Goal: Task Accomplishment & Management: Complete application form

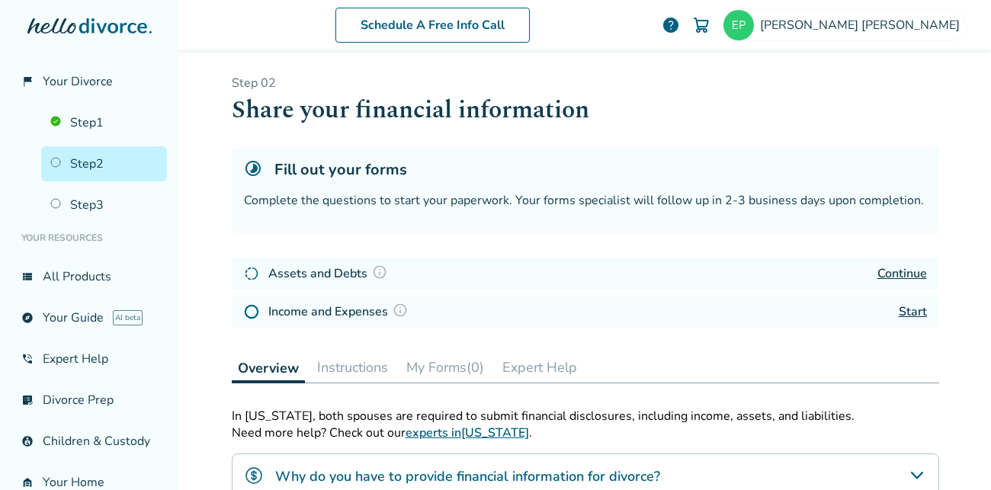
click at [75, 24] on icon at bounding box center [51, 25] width 48 height 15
click at [66, 21] on icon at bounding box center [89, 25] width 124 height 15
click at [60, 114] on link "Step 1" at bounding box center [104, 122] width 126 height 35
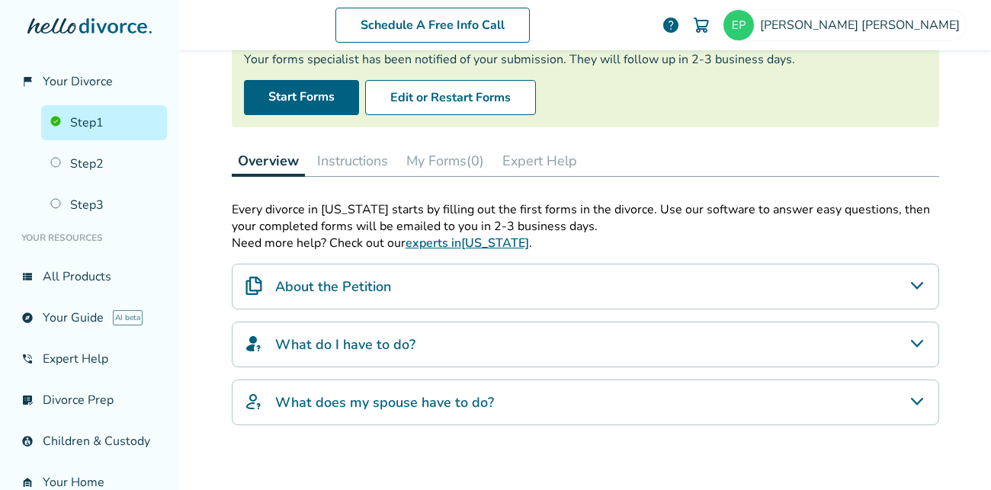
scroll to position [142, 0]
click at [584, 188] on div "Step 0 1 Prepare your first divorce forms Intake Submitted Your forms specialis…" at bounding box center [586, 238] width 708 height 611
click at [472, 398] on h4 "What does my spouse have to do?" at bounding box center [384, 402] width 219 height 20
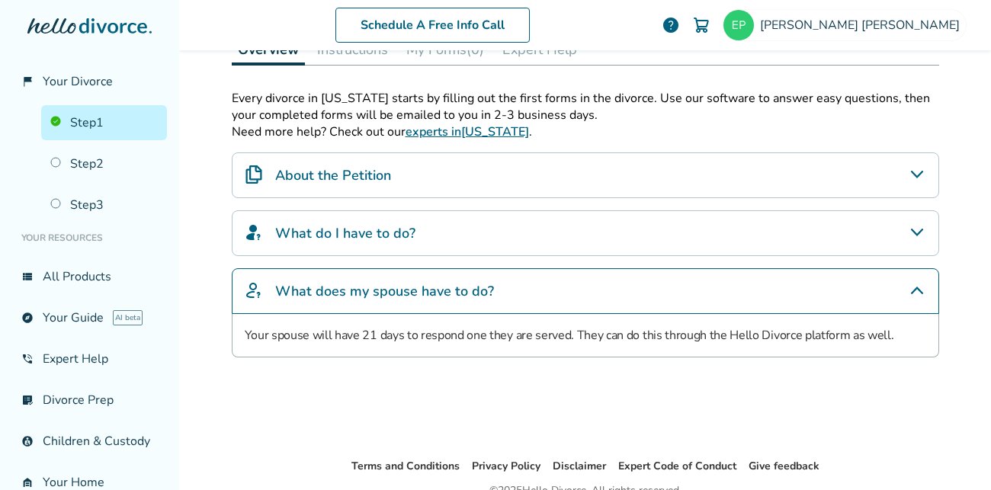
scroll to position [255, 0]
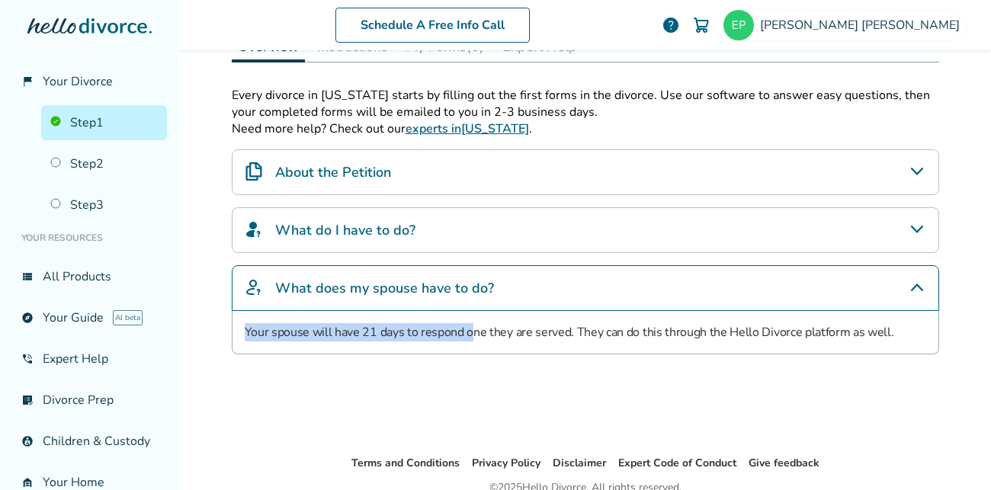
drag, startPoint x: 472, startPoint y: 398, endPoint x: 454, endPoint y: 219, distance: 180.0
click at [454, 219] on div "Every divorce in [US_STATE] starts by filling out the first forms in the divorc…" at bounding box center [586, 258] width 708 height 343
click at [454, 219] on div "What do I have to do?" at bounding box center [586, 230] width 708 height 46
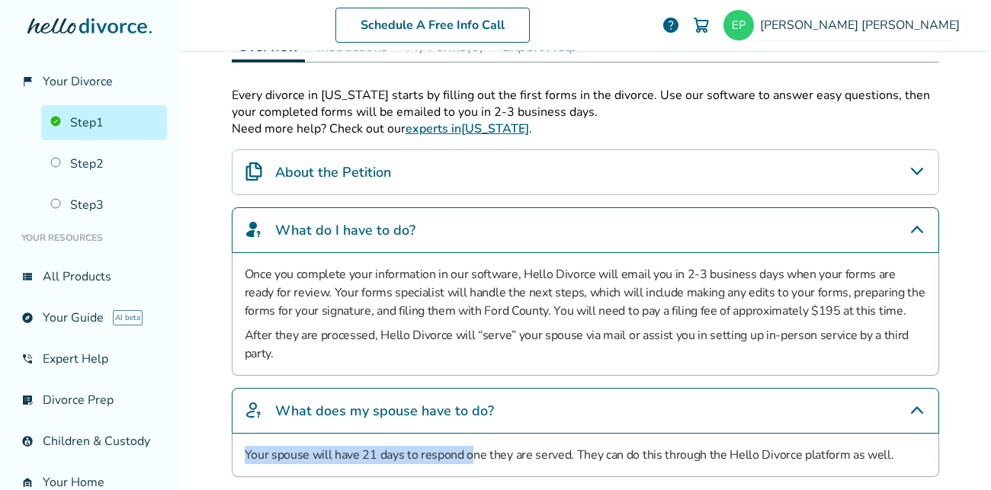
click at [916, 234] on icon "What do I have to do?" at bounding box center [917, 229] width 18 height 18
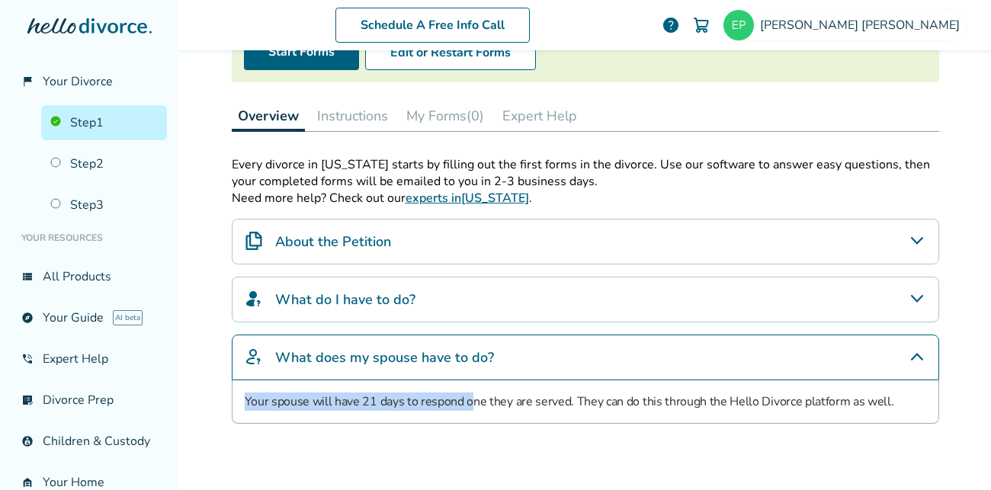
scroll to position [35, 0]
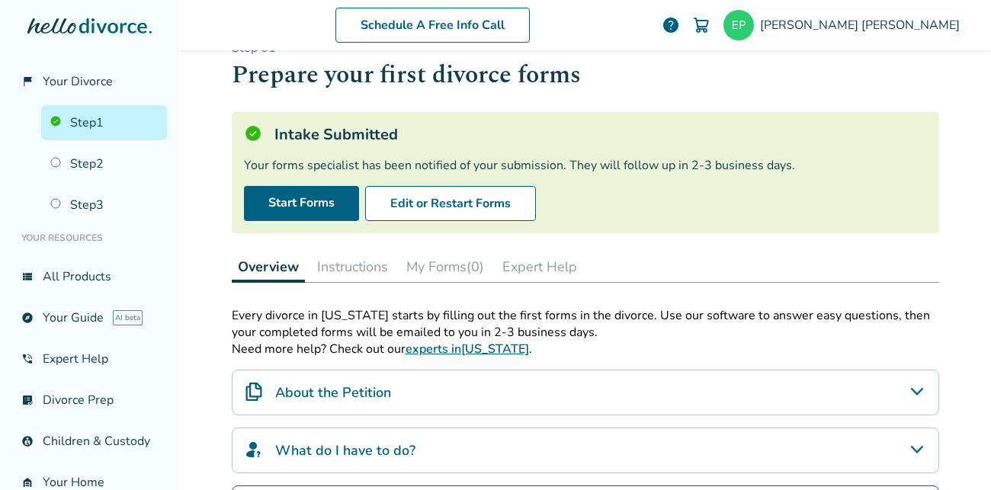
click at [912, 233] on div "Step 0 1 Prepare your first divorce forms Intake Submitted Your forms specialis…" at bounding box center [586, 345] width 708 height 611
click at [685, 474] on div "Every divorce in [US_STATE] starts by filling out the first forms in the divorc…" at bounding box center [586, 441] width 708 height 268
click at [499, 201] on button "Edit or Restart Forms" at bounding box center [450, 203] width 171 height 35
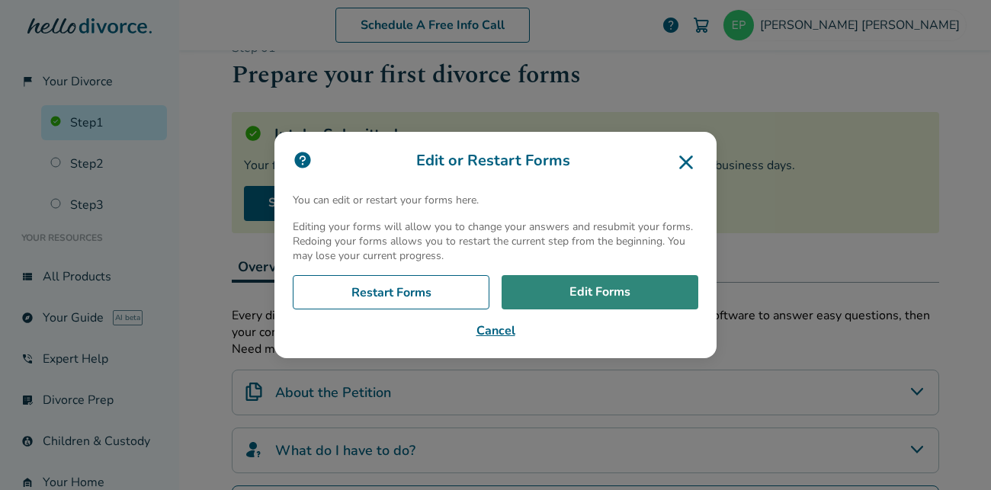
click at [614, 301] on link "Edit Forms" at bounding box center [600, 292] width 197 height 35
